Goal: Information Seeking & Learning: Learn about a topic

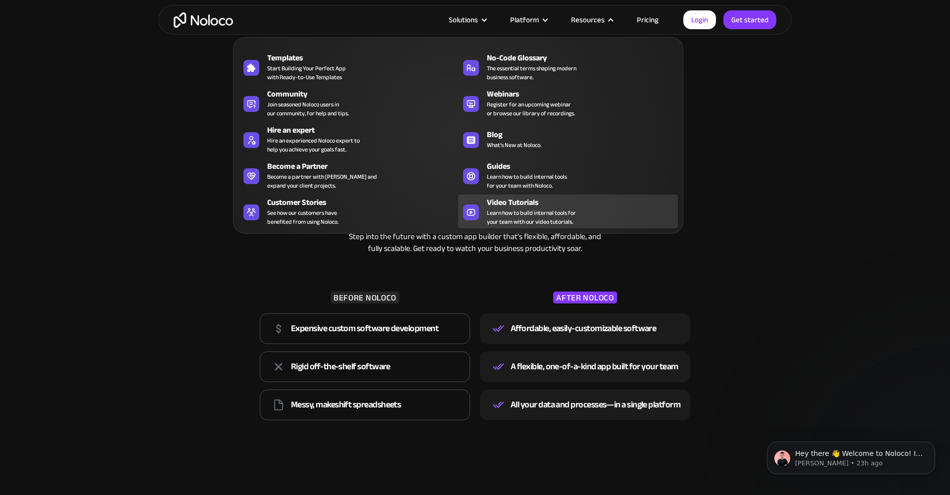
click at [517, 208] on span "Learn how to build internal tools for your team with our video tutorials." at bounding box center [531, 217] width 89 height 18
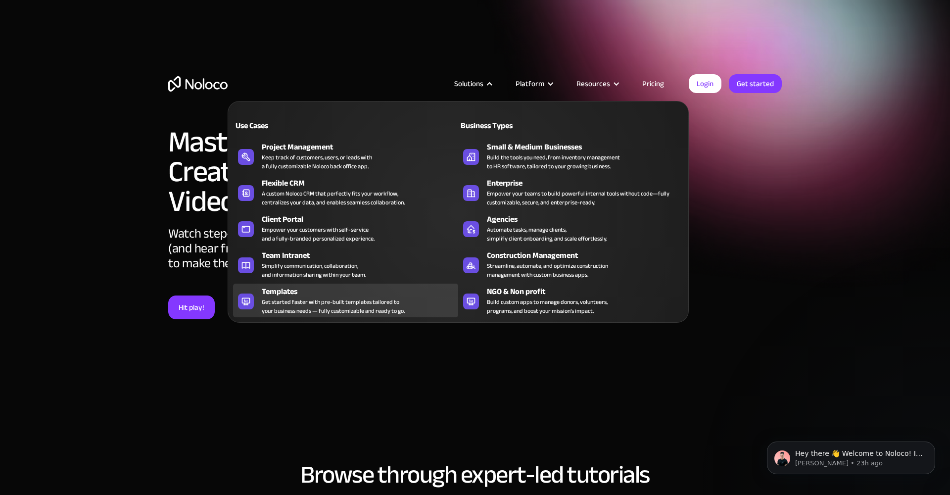
click at [291, 291] on div "Templates" at bounding box center [362, 291] width 201 height 12
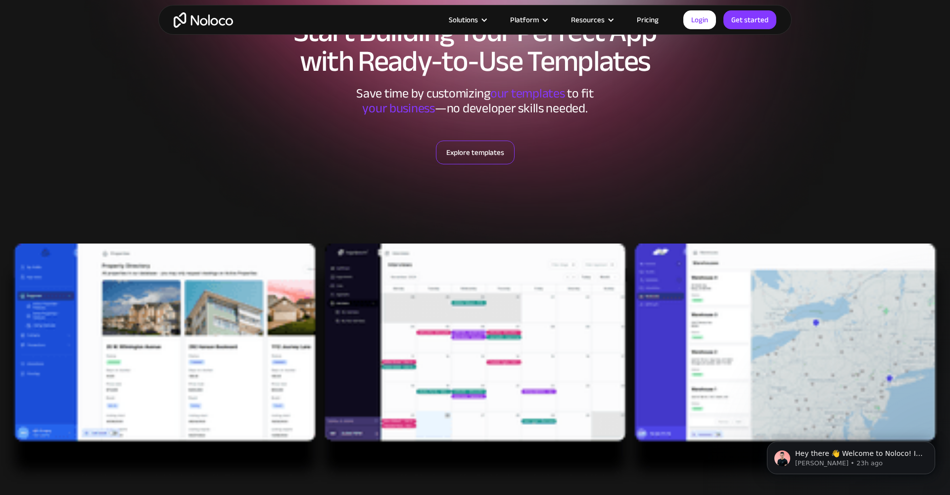
click at [473, 152] on link "Explore templates" at bounding box center [475, 153] width 79 height 24
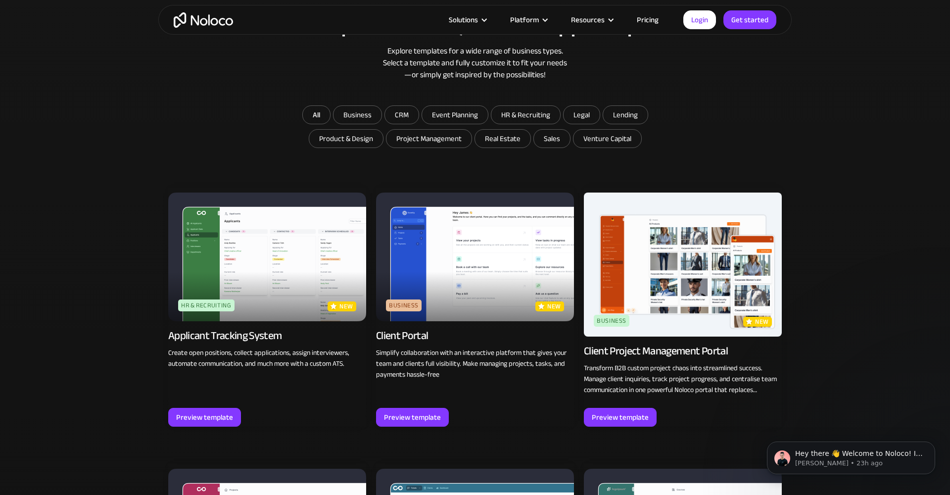
scroll to position [741, 0]
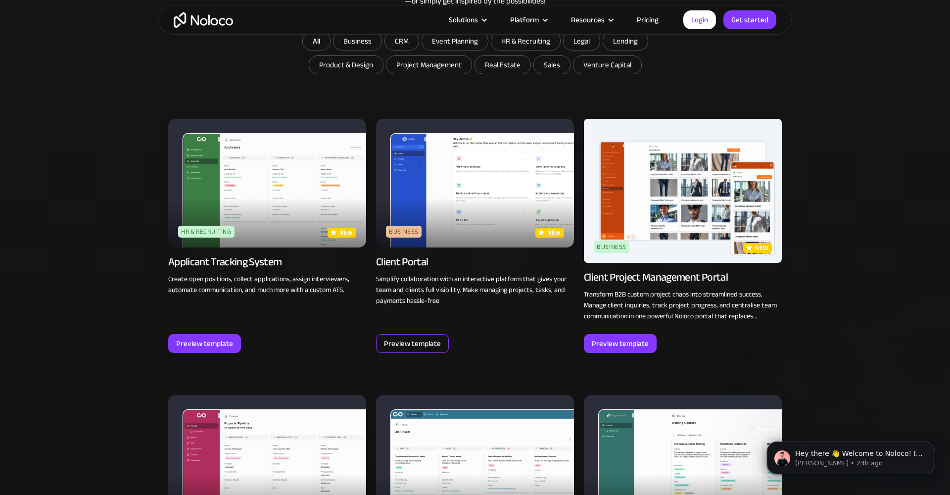
click at [424, 340] on div "Preview template" at bounding box center [412, 343] width 57 height 13
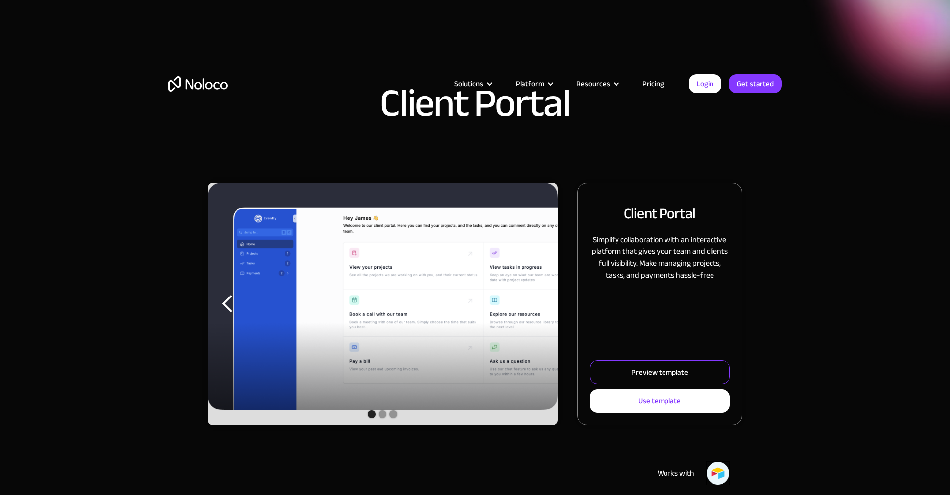
click at [651, 369] on div "Preview template" at bounding box center [659, 372] width 57 height 13
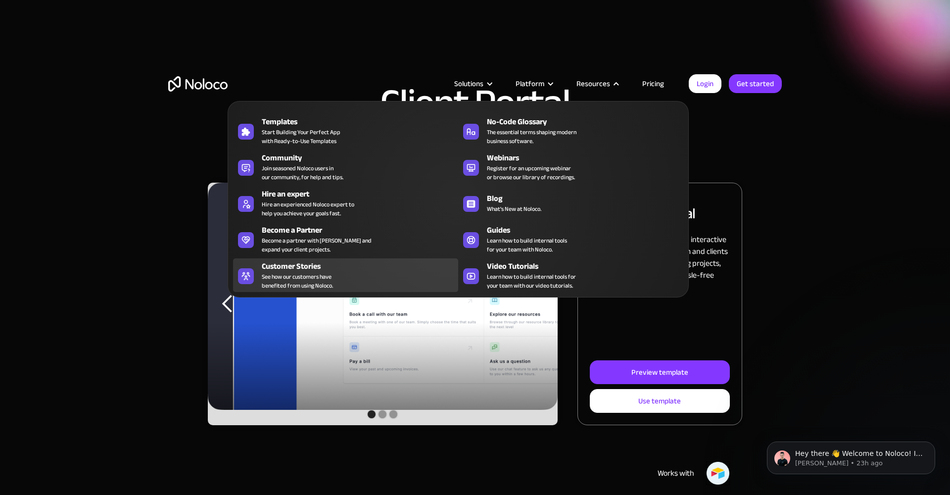
click at [298, 275] on span "See how our customers have benefited from using Noloco." at bounding box center [297, 281] width 71 height 18
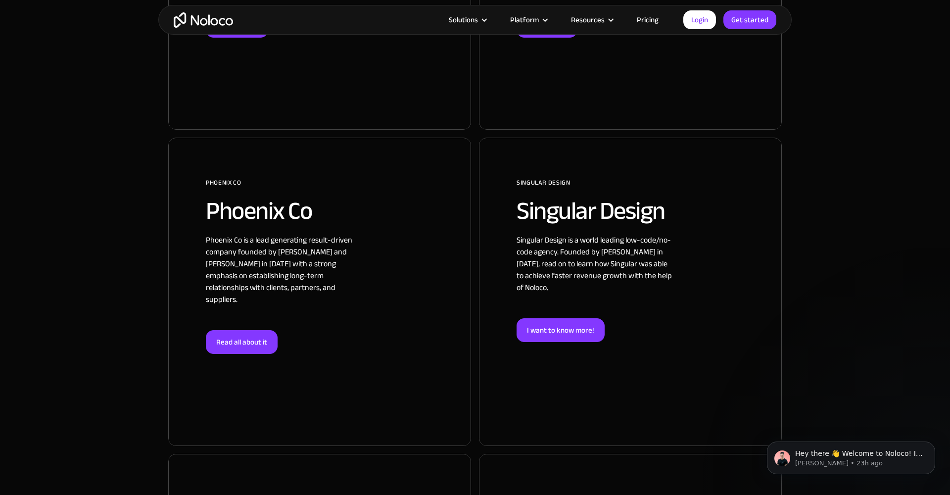
scroll to position [1300, 0]
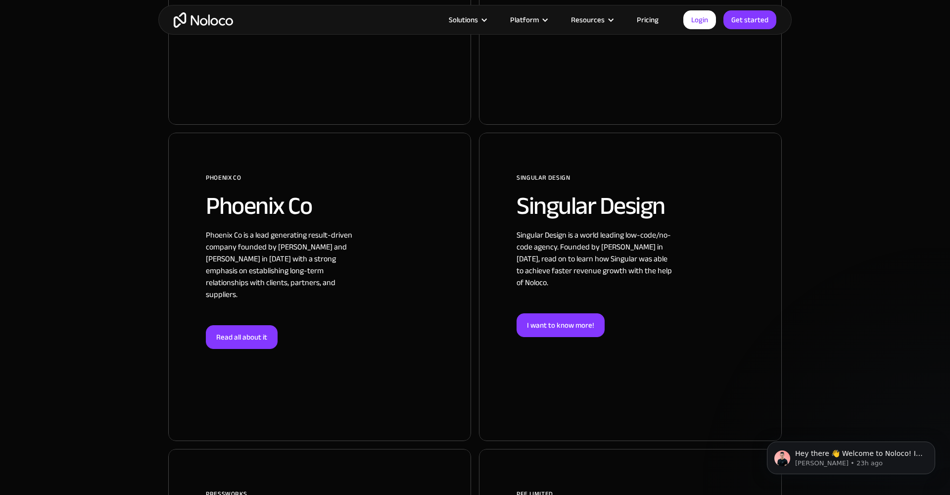
click at [239, 302] on div at bounding box center [319, 287] width 303 height 308
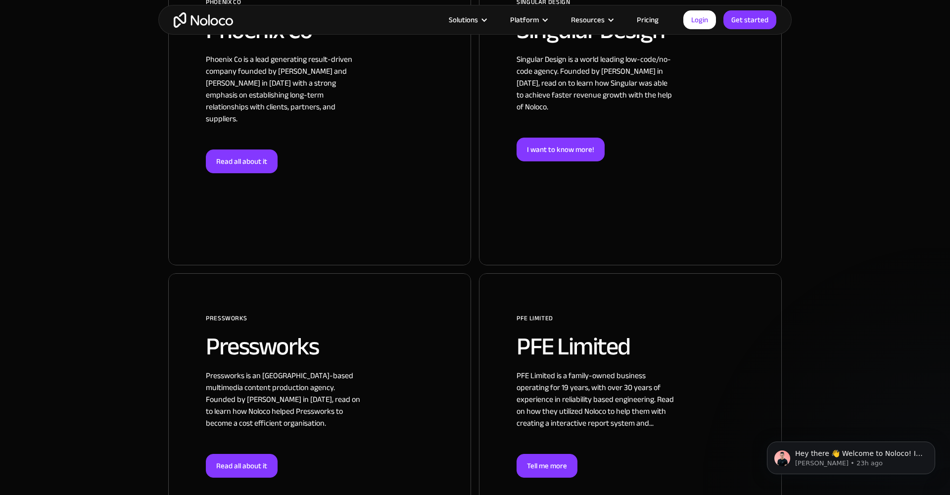
scroll to position [1480, 0]
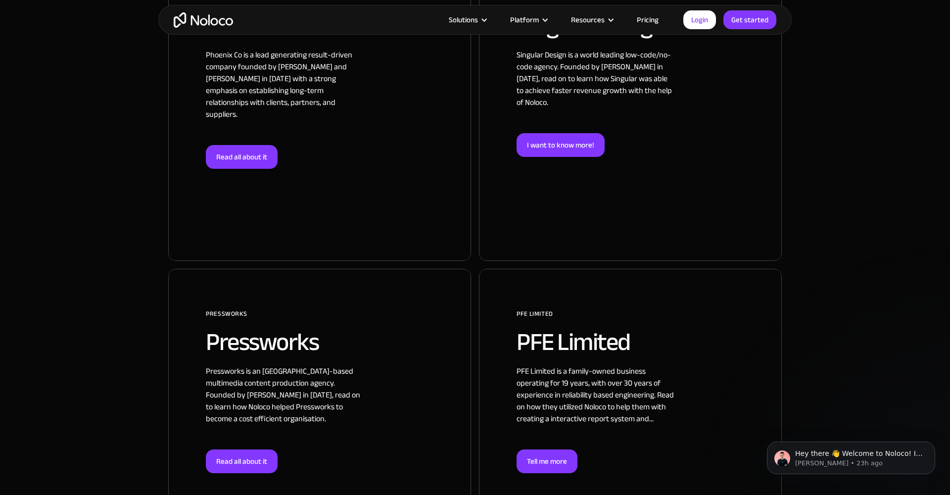
click at [553, 426] on div at bounding box center [630, 417] width 303 height 296
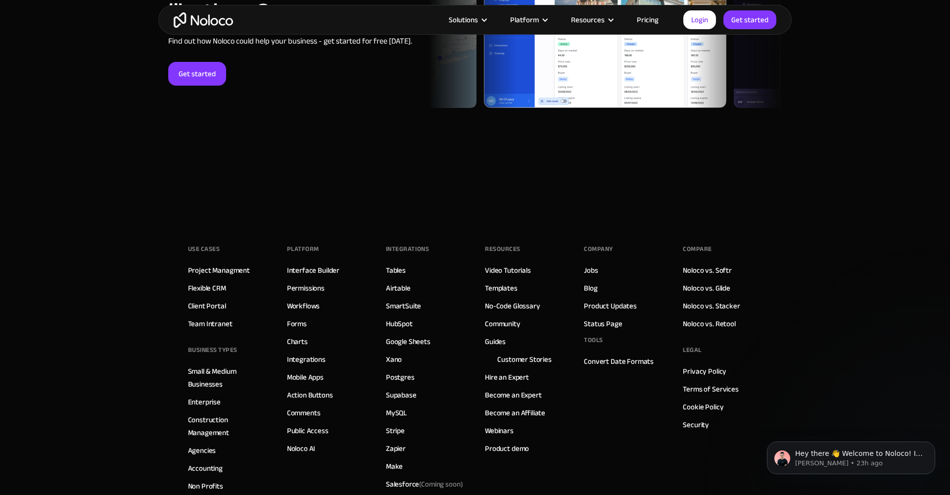
scroll to position [2975, 0]
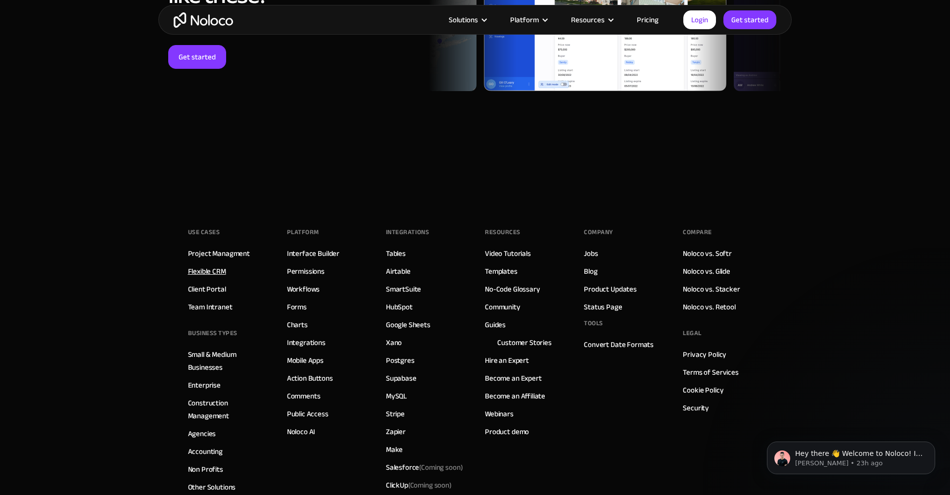
click at [210, 265] on link "Flexible CRM" at bounding box center [207, 271] width 38 height 13
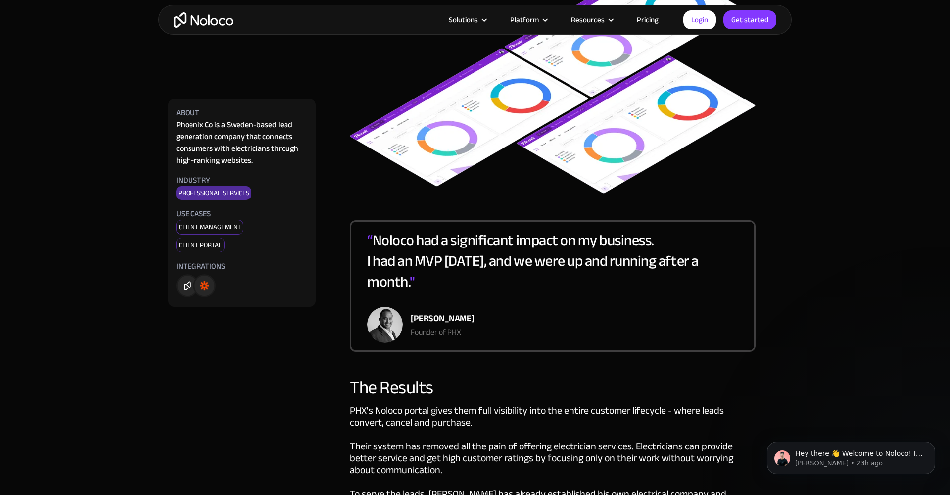
scroll to position [1357, 0]
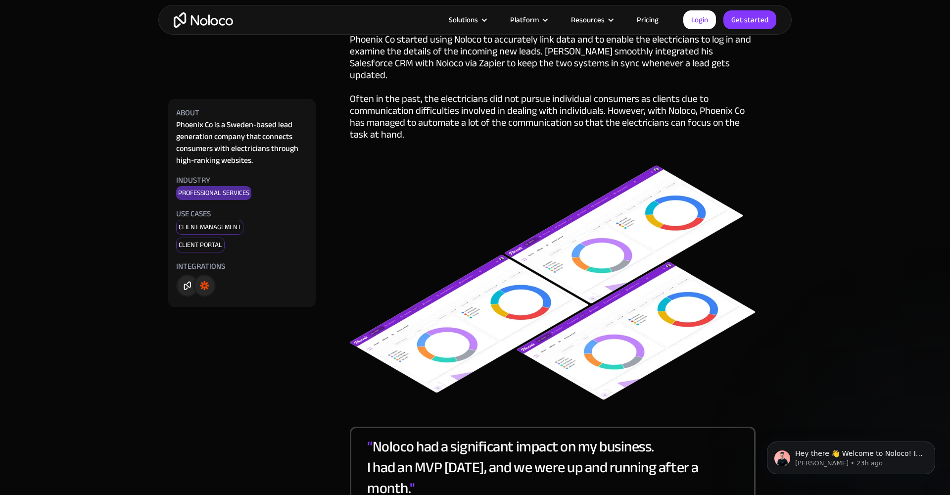
click at [206, 286] on img at bounding box center [196, 285] width 40 height 27
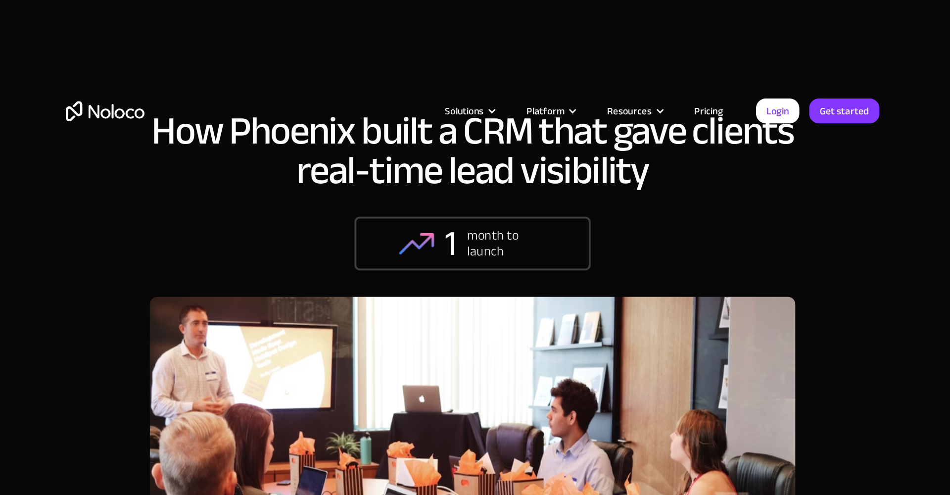
scroll to position [0, 0]
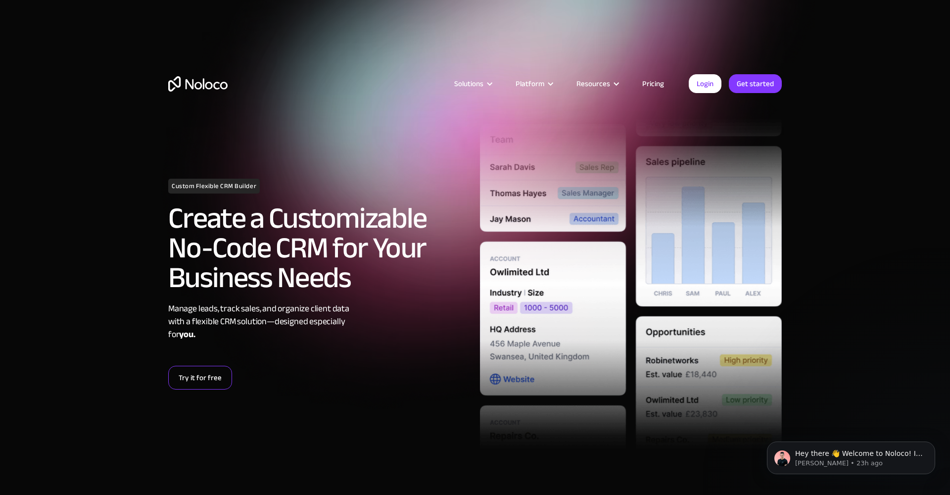
click at [199, 382] on link "Try it for free" at bounding box center [200, 378] width 64 height 24
